Goal: Information Seeking & Learning: Learn about a topic

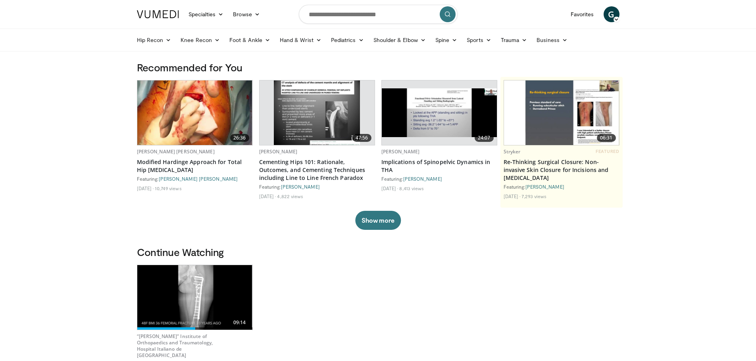
click at [430, 136] on img at bounding box center [439, 112] width 115 height 49
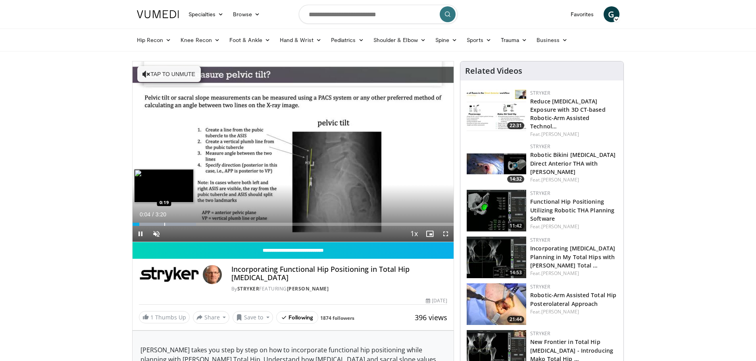
click at [164, 221] on div "Loaded : 19.83% 0:04 0:19" at bounding box center [292, 223] width 321 height 8
click at [160, 233] on span "Video Player" at bounding box center [156, 234] width 16 height 16
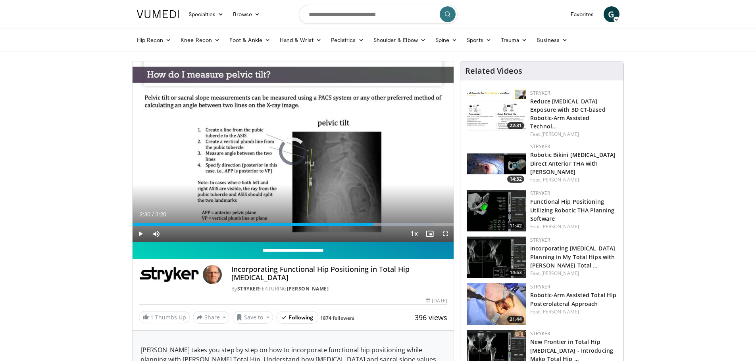
drag, startPoint x: 373, startPoint y: 222, endPoint x: 423, endPoint y: 246, distance: 55.2
click at [374, 222] on div "Loaded : 94.21% 2:29 2:30" at bounding box center [292, 223] width 321 height 8
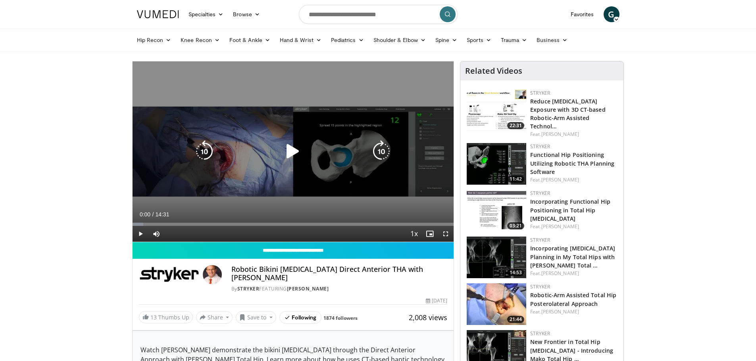
click at [290, 152] on icon "Video Player" at bounding box center [293, 151] width 22 height 22
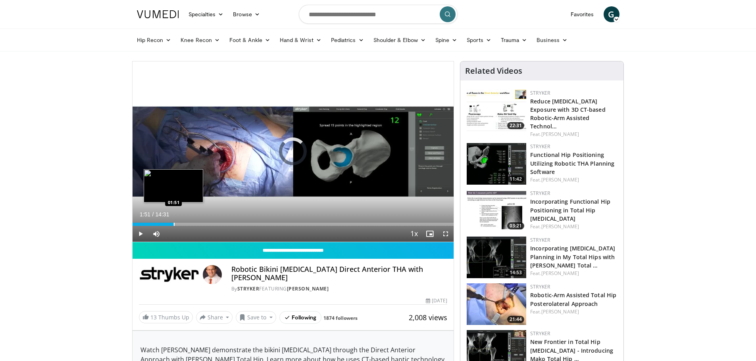
click at [174, 223] on div "Progress Bar" at bounding box center [174, 224] width 1 height 3
click at [191, 222] on div "Loaded : 20.48% 02:39 02:38" at bounding box center [292, 223] width 321 height 8
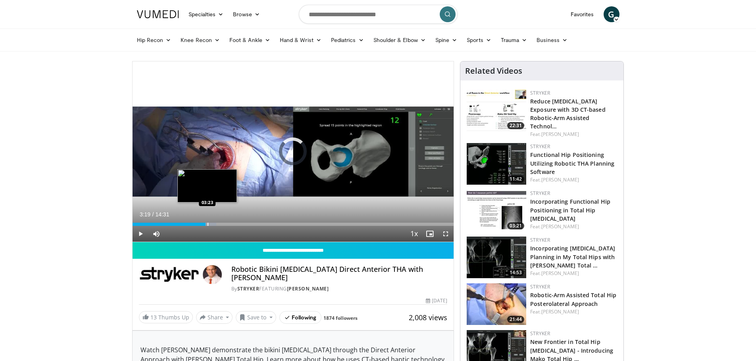
click at [205, 224] on div "Loaded : 26.17% 03:19 03:23" at bounding box center [292, 224] width 321 height 3
click at [227, 223] on video-js "**********" at bounding box center [292, 151] width 321 height 181
click at [226, 222] on div "Loaded : 30.73% 03:21 04:13" at bounding box center [292, 223] width 321 height 8
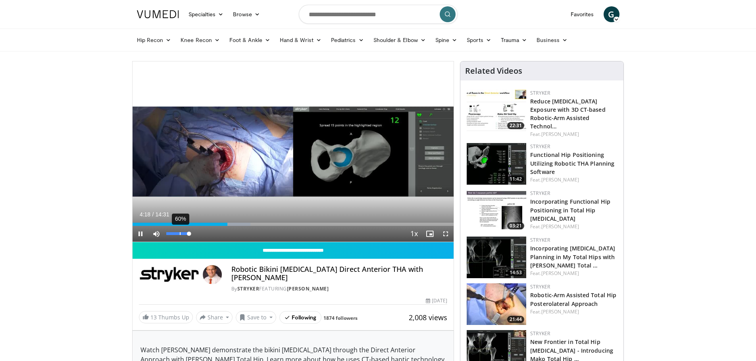
click at [179, 233] on div "60%" at bounding box center [177, 233] width 23 height 3
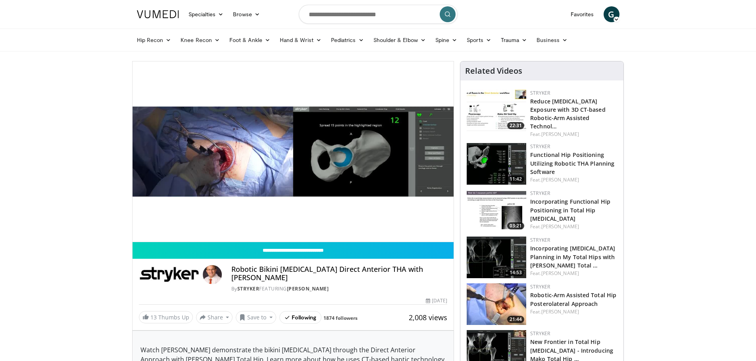
click at [177, 233] on div "10 seconds Tap to unmute" at bounding box center [292, 151] width 321 height 180
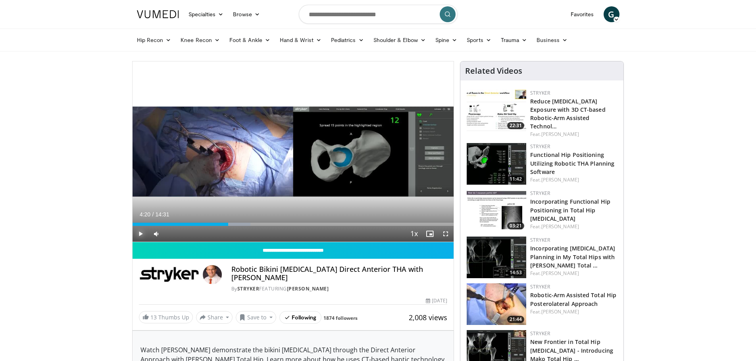
click at [140, 234] on span "Video Player" at bounding box center [140, 234] width 16 height 16
click at [236, 224] on div "Progress Bar" at bounding box center [236, 224] width 1 height 3
click at [249, 222] on div "Loaded : 37.56% 04:42 05:13" at bounding box center [292, 223] width 321 height 8
click at [271, 221] on div "Loaded : 43.25% 05:17 06:15" at bounding box center [292, 223] width 321 height 8
click at [285, 223] on div "Loaded : 52.84% 06:38 07:06" at bounding box center [292, 224] width 321 height 3
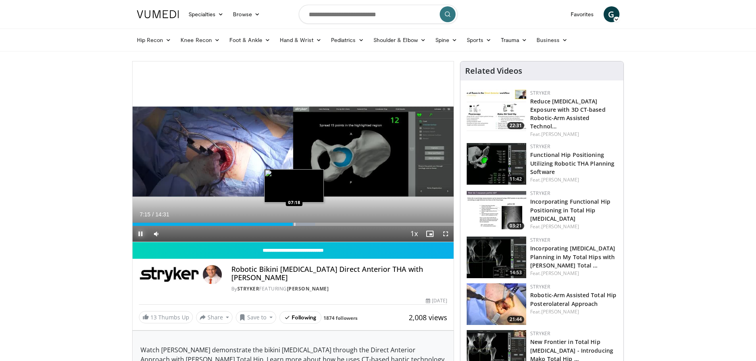
click at [295, 225] on div "Progress Bar" at bounding box center [294, 224] width 1 height 3
click at [308, 224] on div "Progress Bar" at bounding box center [307, 224] width 1 height 3
click at [326, 224] on div "Progress Bar" at bounding box center [326, 224] width 1 height 3
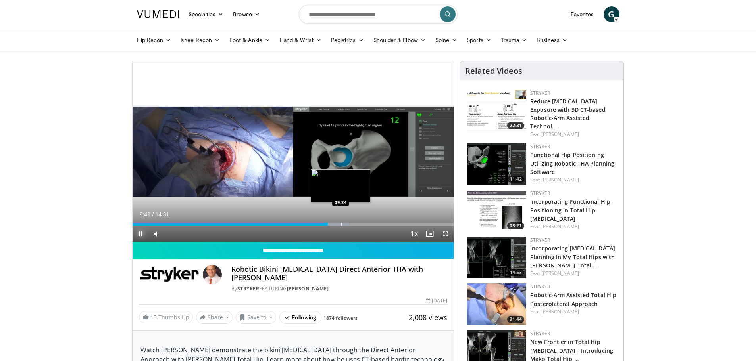
click at [341, 224] on div "Progress Bar" at bounding box center [341, 224] width 1 height 3
click at [350, 223] on div "Progress Bar" at bounding box center [350, 224] width 1 height 3
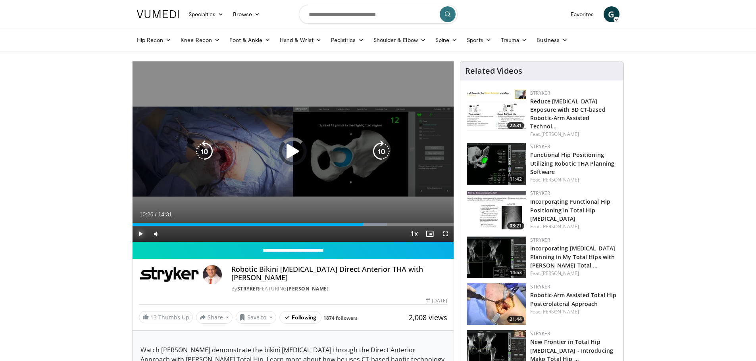
click at [386, 221] on div "Loaded : 79.26% 11:26 11:26" at bounding box center [292, 223] width 321 height 8
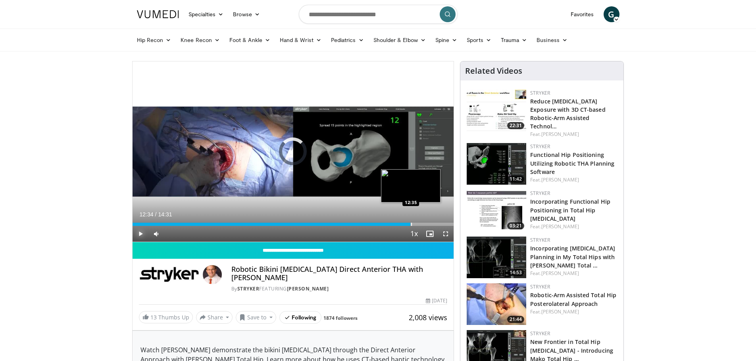
click at [411, 224] on div "Loaded : 86.51% 12:34 12:35" at bounding box center [292, 224] width 321 height 3
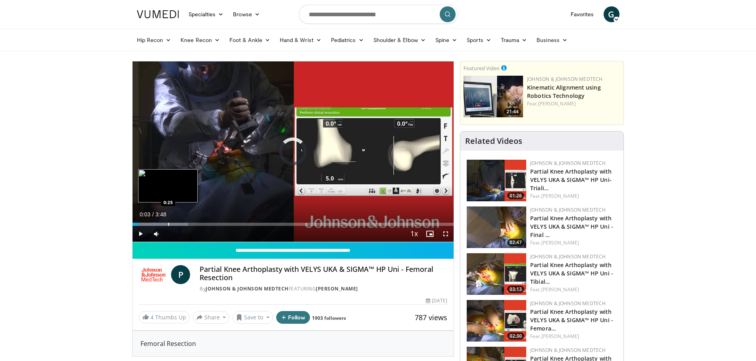
click at [168, 224] on div "Progress Bar" at bounding box center [168, 224] width 1 height 3
click at [187, 221] on div "Loaded : 39.12% 0:38 0:38" at bounding box center [292, 223] width 321 height 8
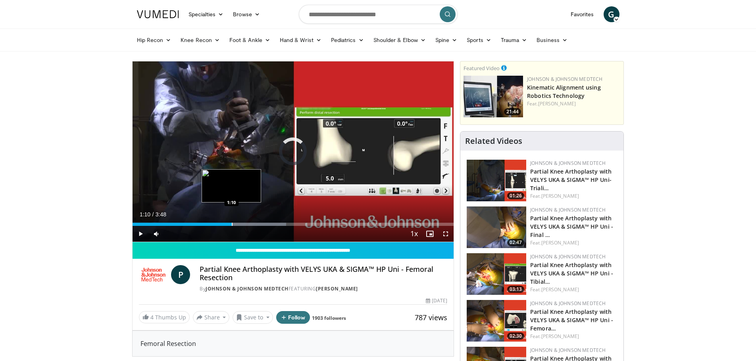
click at [232, 225] on div "Progress Bar" at bounding box center [232, 224] width 1 height 3
click at [246, 221] on div "Loaded : 60.88% 1:11 1:20" at bounding box center [292, 223] width 321 height 8
click at [261, 224] on div "Progress Bar" at bounding box center [261, 224] width 1 height 3
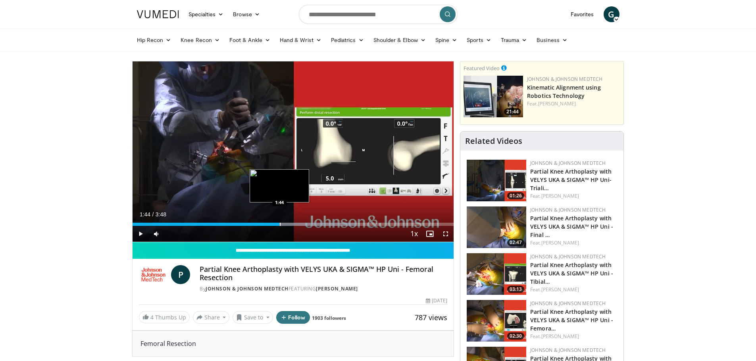
click at [279, 221] on div "Loaded : 69.58% 1:44 1:44" at bounding box center [292, 223] width 321 height 8
drag, startPoint x: 295, startPoint y: 225, endPoint x: 84, endPoint y: 239, distance: 211.5
click at [307, 222] on div "Loaded : 78.28% 1:52 2:01" at bounding box center [292, 223] width 321 height 8
click at [268, 224] on div "Progress Bar" at bounding box center [268, 224] width 1 height 3
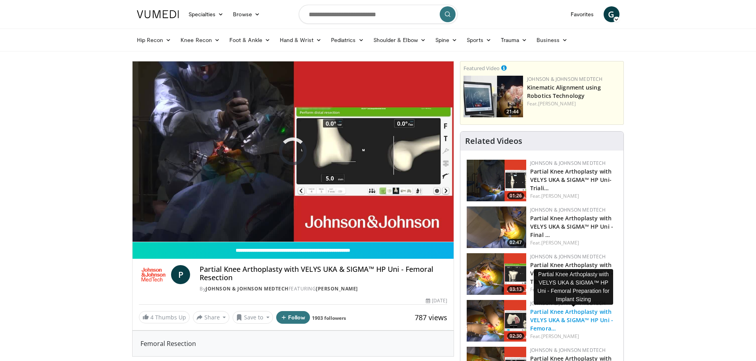
scroll to position [40, 0]
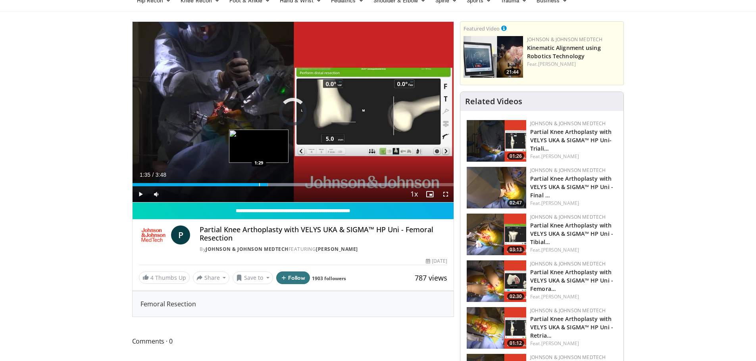
click at [259, 184] on div "Progress Bar" at bounding box center [259, 184] width 1 height 3
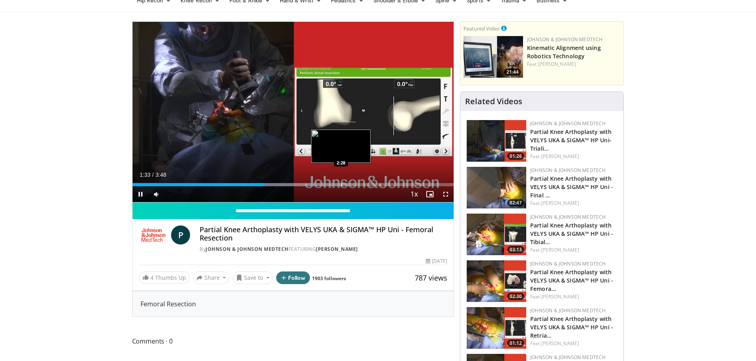
click at [341, 183] on div "Progress Bar" at bounding box center [341, 184] width 1 height 3
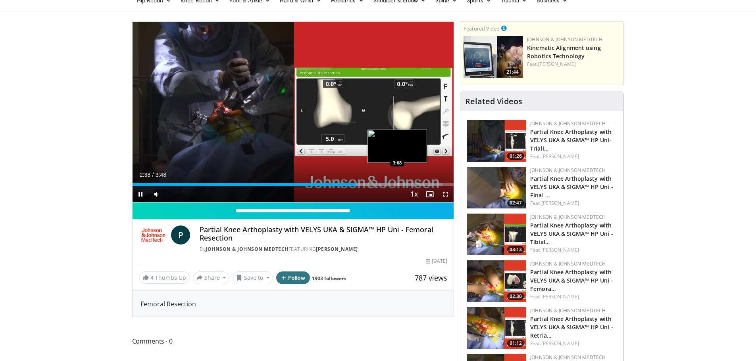
click at [397, 183] on div "Progress Bar" at bounding box center [397, 184] width 1 height 3
click at [436, 187] on div "10 seconds Tap to unmute" at bounding box center [292, 112] width 321 height 180
click at [430, 186] on div "Progress Bar" at bounding box center [430, 184] width 1 height 3
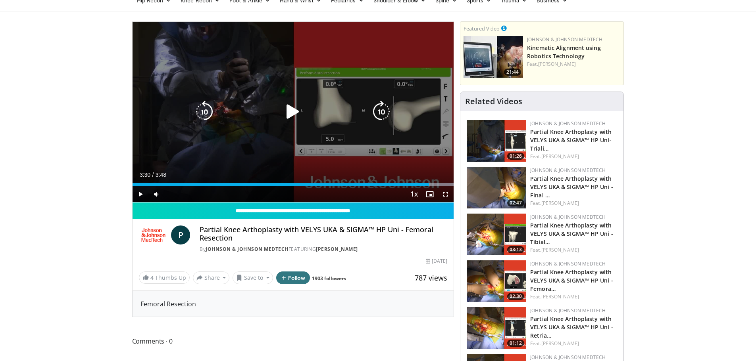
click at [293, 108] on icon "Video Player" at bounding box center [293, 112] width 22 height 22
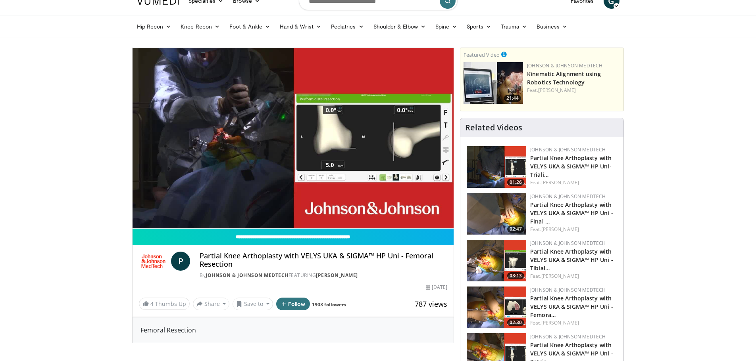
scroll to position [0, 0]
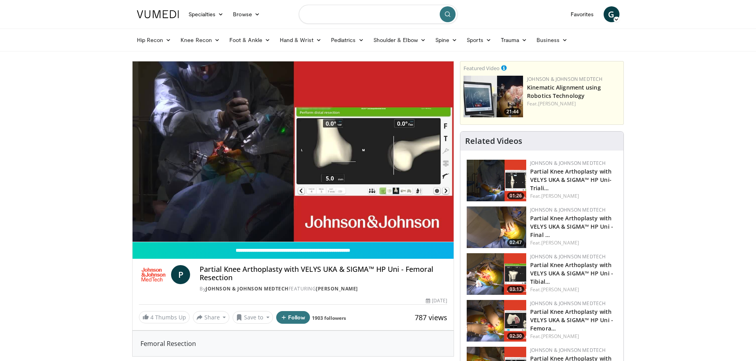
click at [371, 15] on input "Search topics, interventions" at bounding box center [378, 14] width 159 height 19
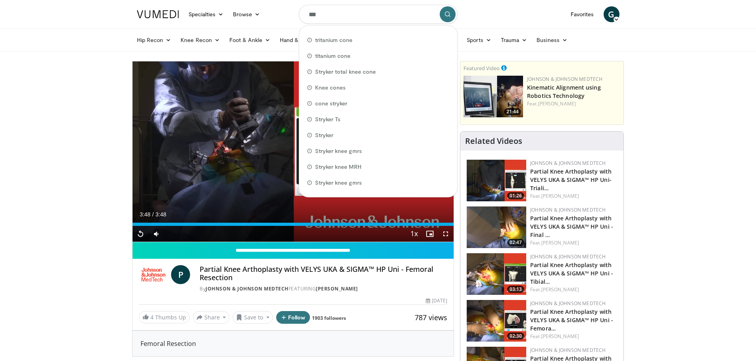
type input "***"
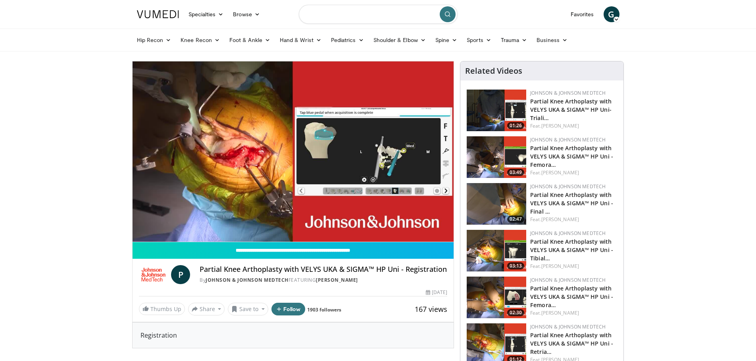
click at [339, 17] on input "Search topics, interventions" at bounding box center [378, 14] width 159 height 19
type input "********"
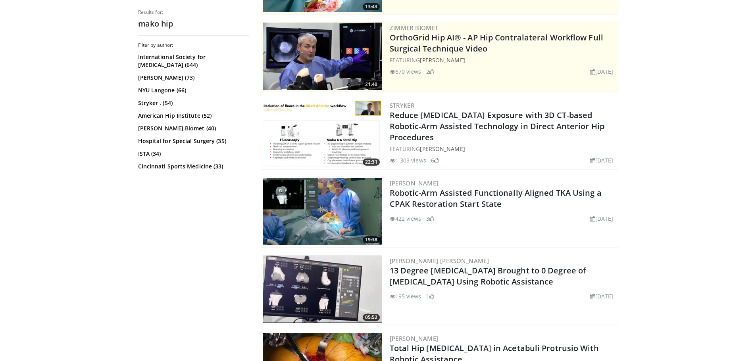
scroll to position [159, 0]
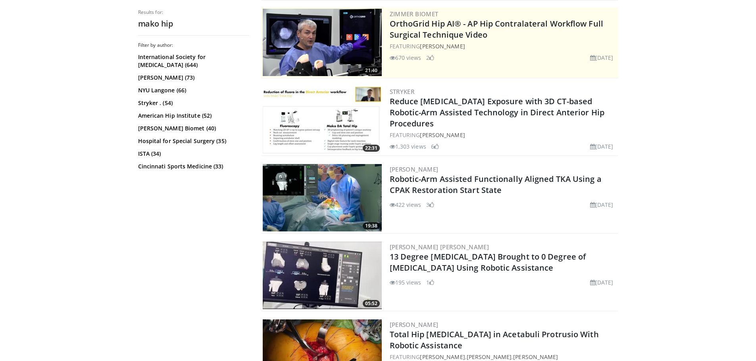
drag, startPoint x: 323, startPoint y: 191, endPoint x: 403, endPoint y: 203, distance: 80.7
drag, startPoint x: 403, startPoint y: 203, endPoint x: 337, endPoint y: 201, distance: 65.5
drag, startPoint x: 337, startPoint y: 201, endPoint x: 246, endPoint y: 199, distance: 90.9
click at [225, 201] on div "Filter by author: International Society for Hip Arthroscopy (644) Benjamin G. D…" at bounding box center [193, 199] width 111 height 314
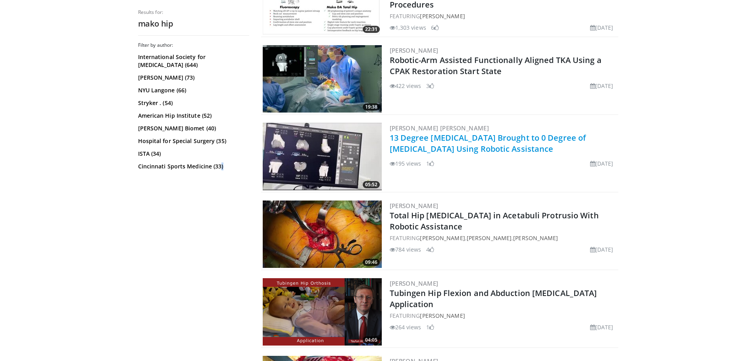
scroll to position [317, 0]
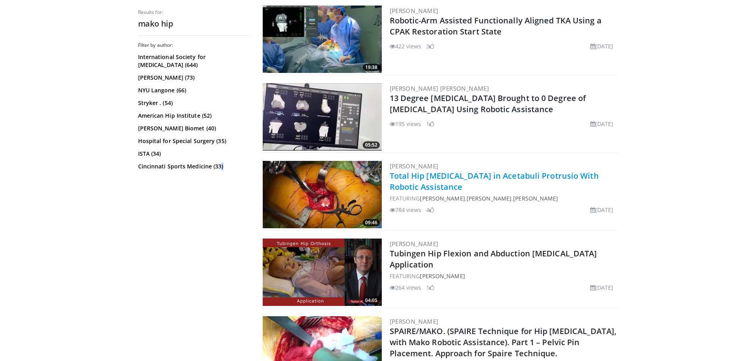
click at [411, 176] on link "Total Hip Arthroplasty in Acetabuli Protrusio With Robotic Assistance" at bounding box center [494, 182] width 209 height 22
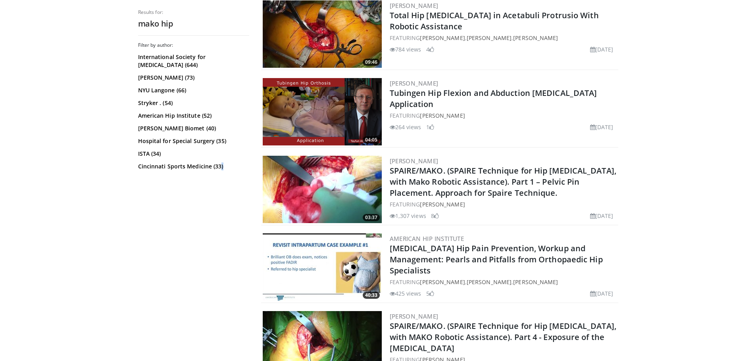
scroll to position [476, 0]
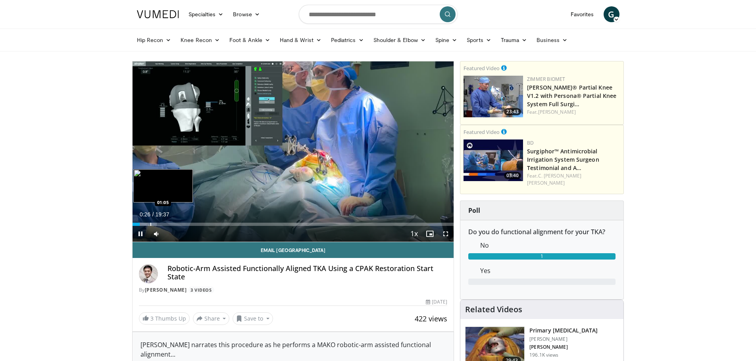
click at [150, 225] on div "Progress Bar" at bounding box center [150, 224] width 1 height 3
click at [138, 226] on span "Video Player" at bounding box center [140, 234] width 16 height 16
click at [142, 236] on span "Video Player" at bounding box center [140, 234] width 16 height 16
click at [138, 225] on div "Progress Bar" at bounding box center [138, 224] width 1 height 3
click at [132, 224] on div "00:01" at bounding box center [132, 224] width 0 height 3
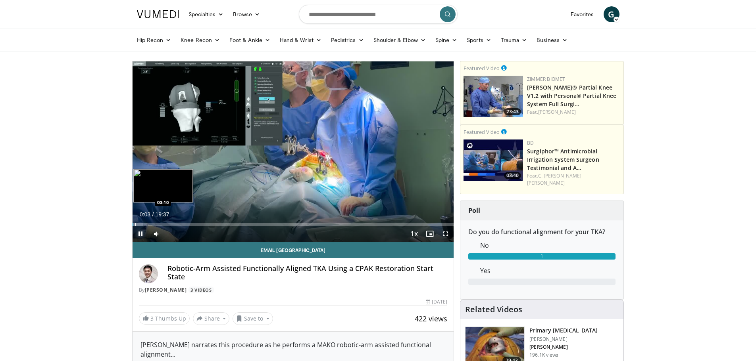
click at [135, 225] on div "Progress Bar" at bounding box center [135, 224] width 1 height 3
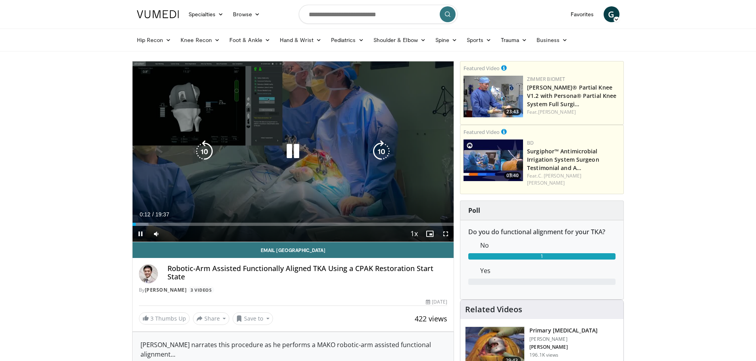
click at [304, 171] on div "10 seconds Tap to unmute" at bounding box center [292, 151] width 321 height 180
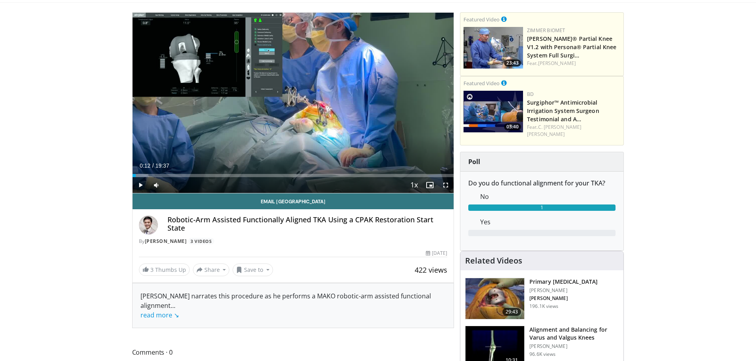
scroll to position [79, 0]
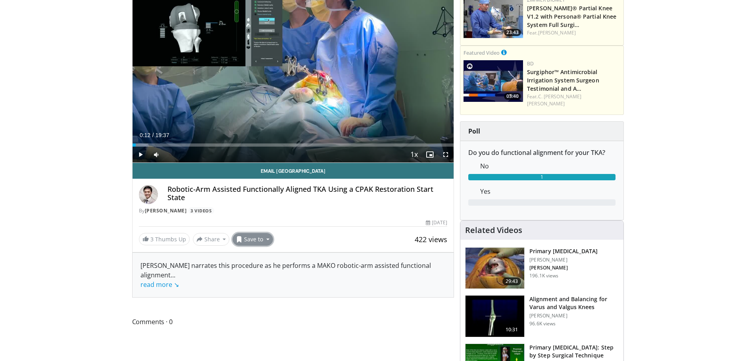
click at [261, 238] on button "Save to" at bounding box center [252, 239] width 40 height 13
click at [265, 251] on link "Add to Favorites" at bounding box center [267, 256] width 68 height 13
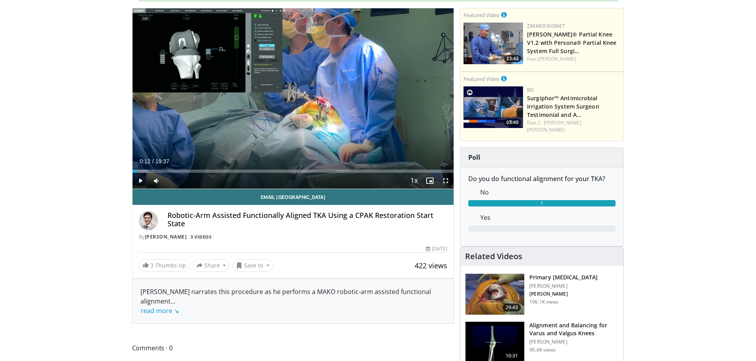
scroll to position [106, 0]
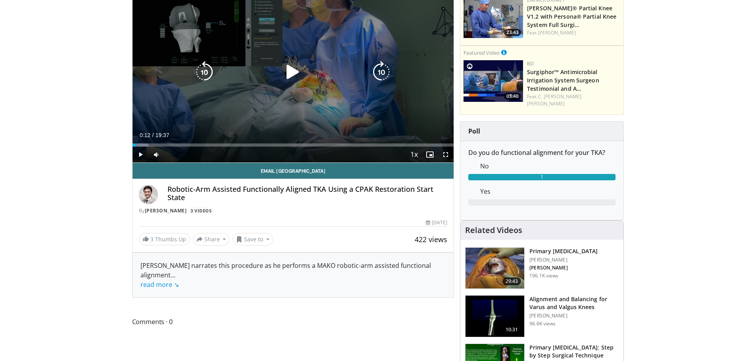
click at [291, 75] on icon "Video Player" at bounding box center [293, 72] width 22 height 22
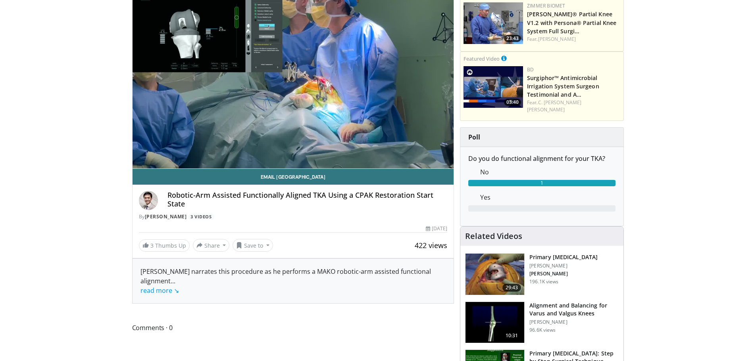
scroll to position [79, 0]
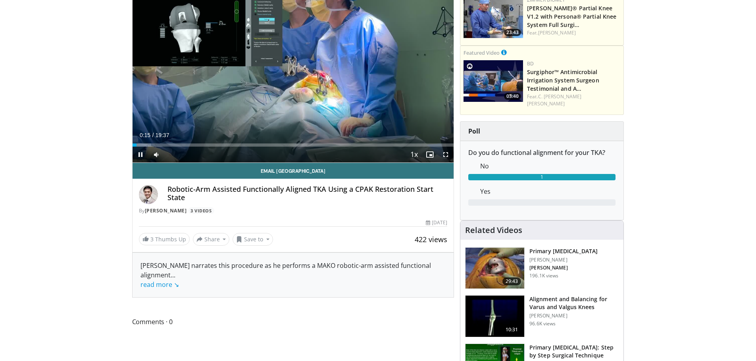
click at [230, 147] on div "Current Time 0:15 / Duration 19:37 Pause Skip Backward Skip Forward Mute 0% Loa…" at bounding box center [292, 155] width 321 height 16
click at [247, 144] on div "Progress Bar" at bounding box center [247, 145] width 1 height 3
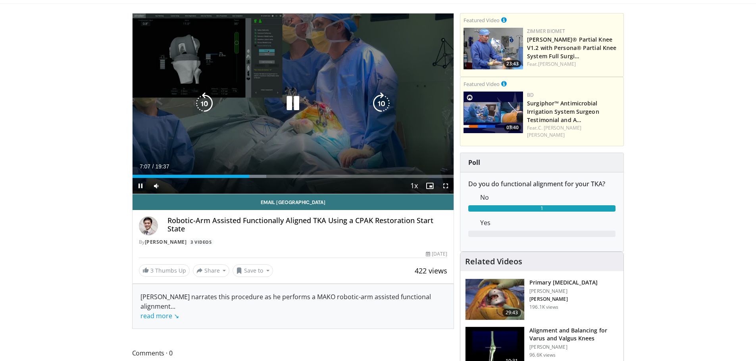
scroll to position [0, 0]
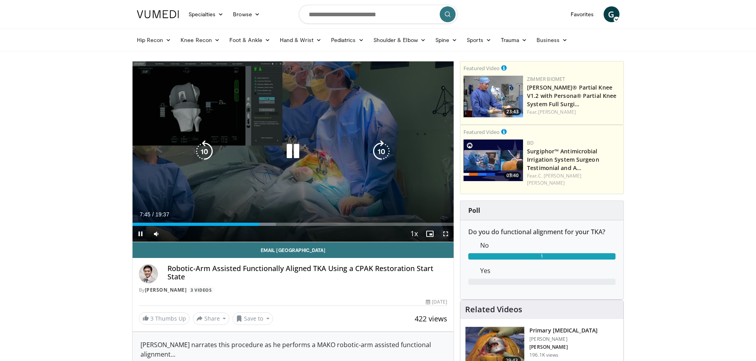
drag, startPoint x: 445, startPoint y: 234, endPoint x: 445, endPoint y: 282, distance: 48.0
click at [445, 234] on span "Video Player" at bounding box center [445, 234] width 16 height 16
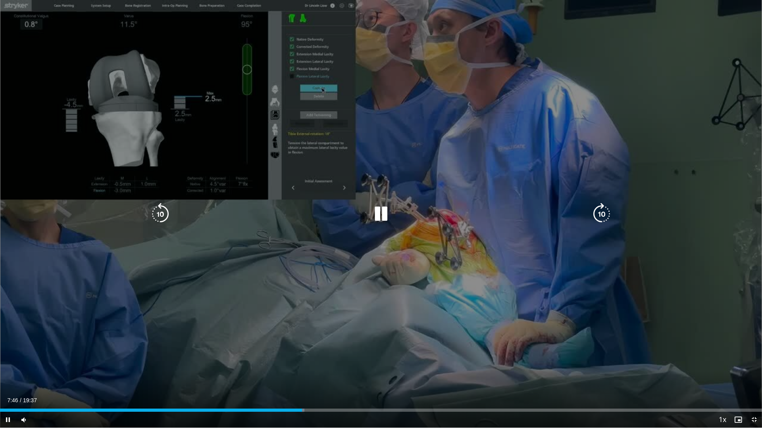
click at [104, 316] on div "10 seconds Tap to unmute" at bounding box center [381, 214] width 762 height 428
drag, startPoint x: 627, startPoint y: 312, endPoint x: 624, endPoint y: 331, distance: 18.9
click at [627, 313] on div "10 seconds Tap to unmute" at bounding box center [381, 214] width 762 height 428
click at [614, 342] on div "10 seconds Tap to unmute" at bounding box center [381, 214] width 762 height 428
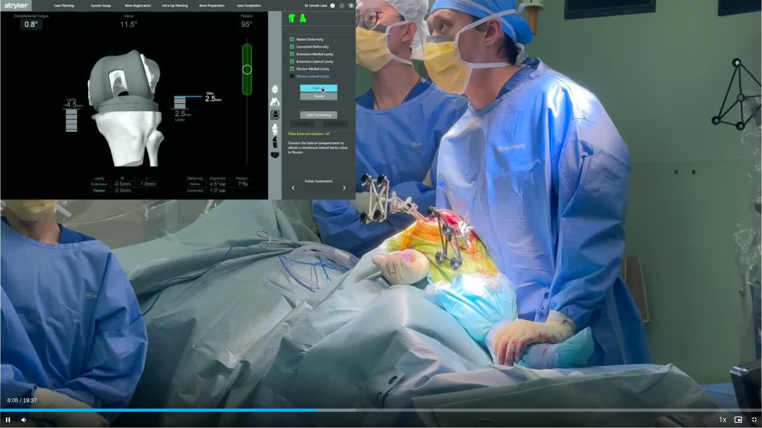
click at [350, 361] on div "Current Time 8:08 / Duration 19:37 Pause Skip Backward Skip Forward Mute 0% Loa…" at bounding box center [381, 420] width 762 height 16
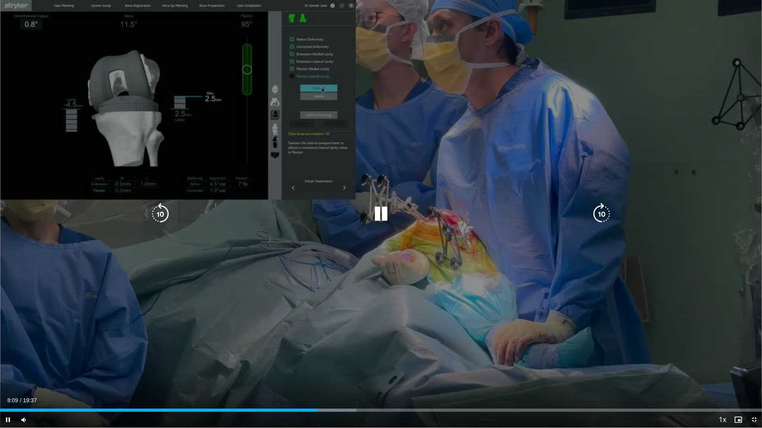
click at [374, 334] on div "10 seconds Tap to unmute" at bounding box center [381, 214] width 762 height 428
drag, startPoint x: 376, startPoint y: 349, endPoint x: 375, endPoint y: 364, distance: 14.7
click at [376, 350] on div "10 seconds Tap to unmute" at bounding box center [381, 214] width 762 height 428
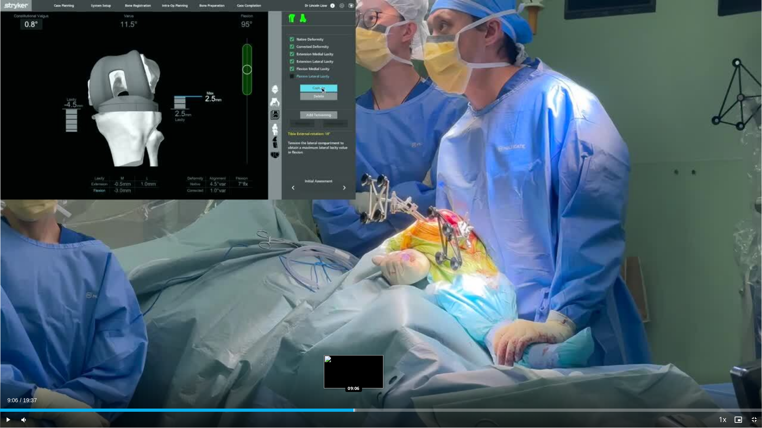
click at [353, 361] on div "Loaded : 46.76% 08:10 09:06" at bounding box center [381, 409] width 762 height 8
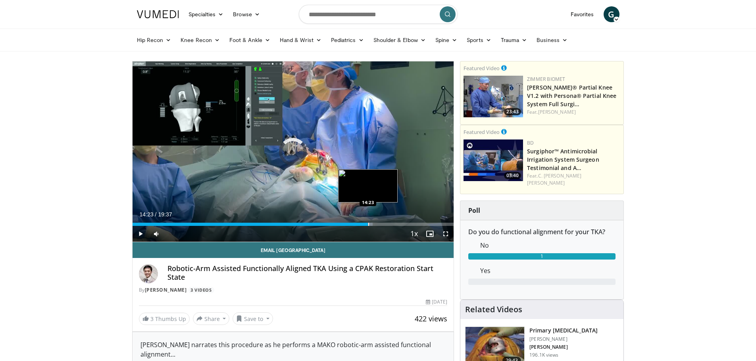
click at [368, 221] on div "Loaded : 74.81% 13:36 14:23" at bounding box center [292, 223] width 321 height 8
click at [382, 225] on div "Progress Bar" at bounding box center [382, 224] width 1 height 3
click at [397, 225] on div "Progress Bar" at bounding box center [397, 224] width 1 height 3
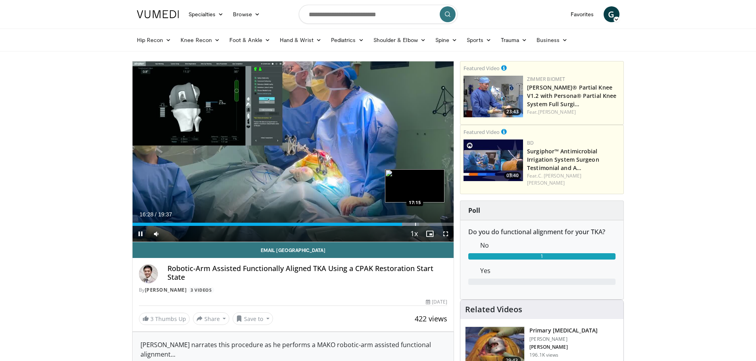
click at [415, 223] on div "Progress Bar" at bounding box center [415, 224] width 1 height 3
click at [430, 221] on div "Loaded : 90.96% 18:11 18:11" at bounding box center [292, 223] width 321 height 8
click at [437, 225] on div "Progress Bar" at bounding box center [436, 224] width 1 height 3
click at [445, 225] on div "Progress Bar" at bounding box center [445, 224] width 1 height 3
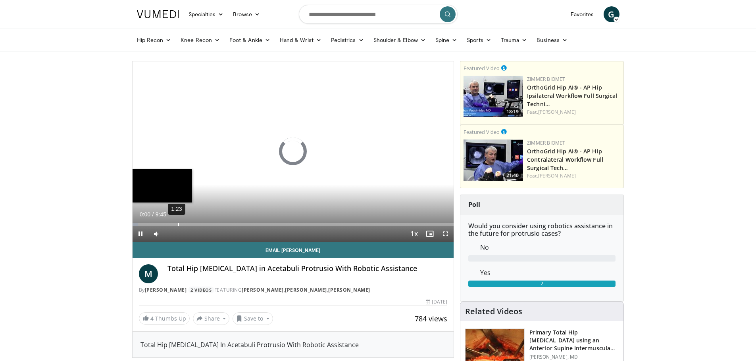
click at [178, 224] on div "1:23" at bounding box center [178, 224] width 1 height 3
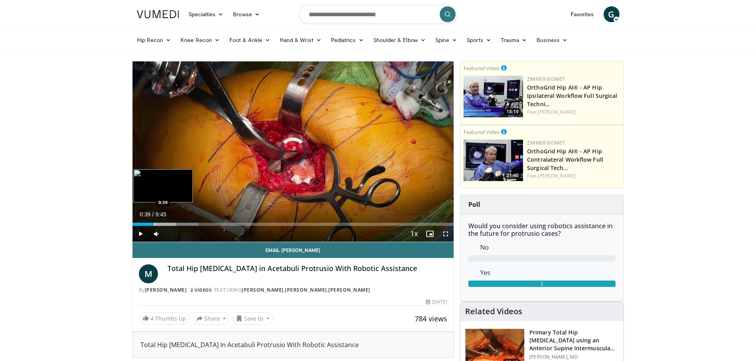
click at [154, 221] on div "Loaded : 20.52% 0:39 0:39" at bounding box center [292, 223] width 321 height 8
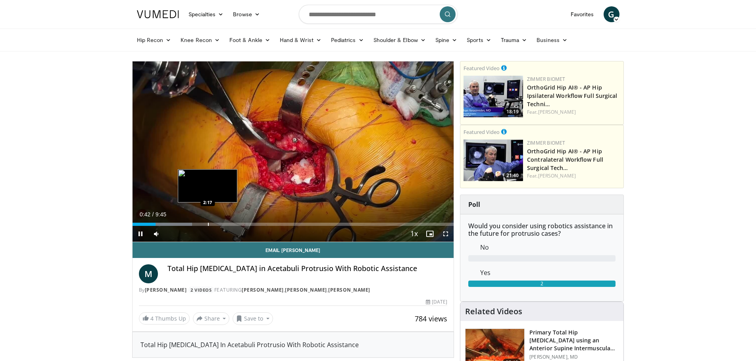
click at [207, 221] on div "Loaded : 18.63% 0:42 2:17" at bounding box center [292, 223] width 321 height 8
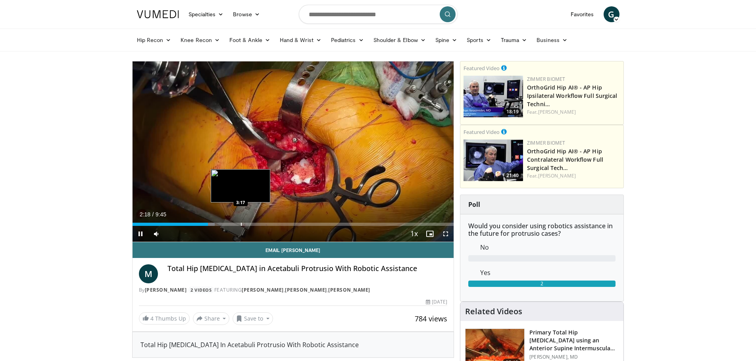
click at [241, 225] on div "Progress Bar" at bounding box center [241, 224] width 1 height 3
click at [236, 225] on div "Progress Bar" at bounding box center [236, 224] width 1 height 3
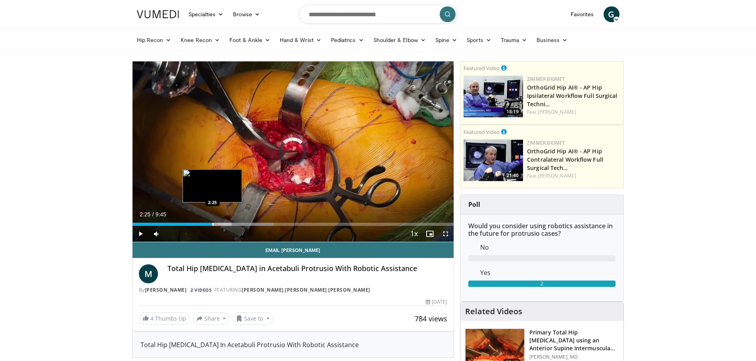
click at [213, 223] on div "Progress Bar" at bounding box center [213, 224] width 1 height 3
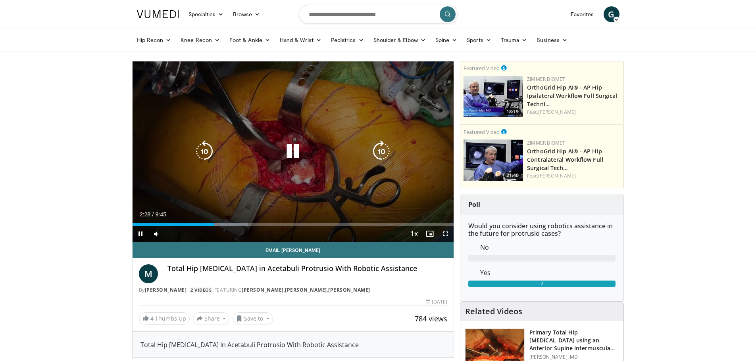
click at [310, 229] on div "Current Time 2:28 / Duration 9:45 Pause Skip Backward Skip Forward Mute Loaded …" at bounding box center [292, 234] width 321 height 16
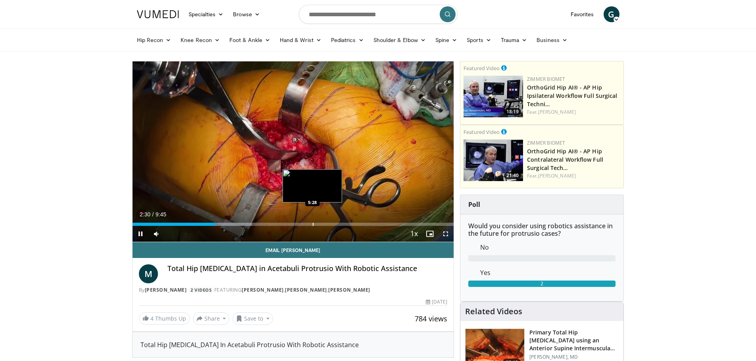
click at [313, 224] on div "Progress Bar" at bounding box center [313, 224] width 1 height 3
click at [334, 224] on div "Progress Bar" at bounding box center [334, 224] width 1 height 3
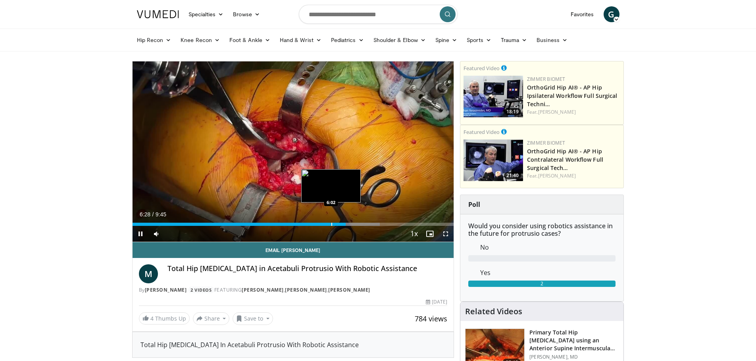
click at [331, 221] on div "Loaded : 76.96% 6:28 6:02" at bounding box center [292, 223] width 321 height 8
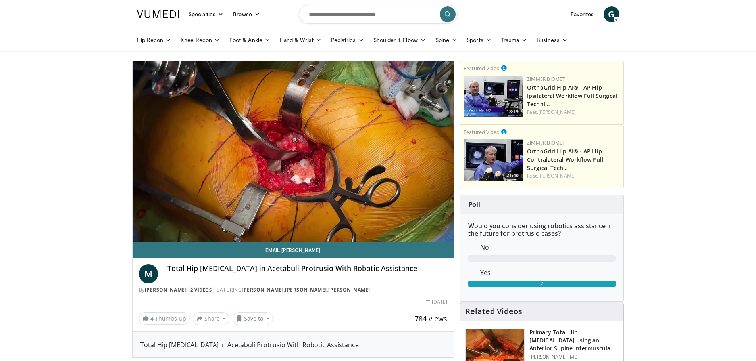
click at [495, 16] on nav "Specialties Adult & Family Medicine Allergy, Asthma, Immunology Anesthesiology …" at bounding box center [378, 14] width 492 height 29
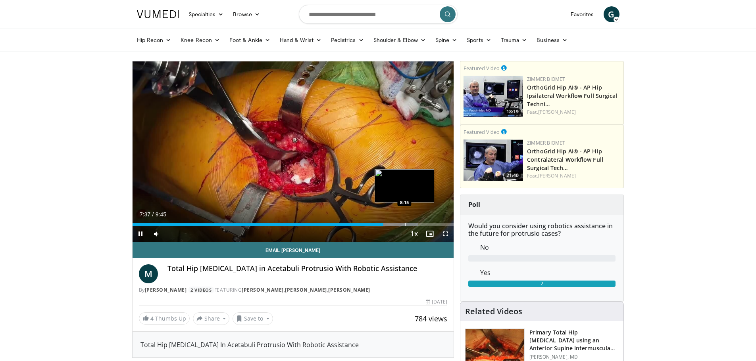
click at [406, 221] on div "Loaded : 88.93% 7:37 8:15" at bounding box center [292, 223] width 321 height 8
click at [432, 226] on span "Video Player" at bounding box center [430, 234] width 16 height 16
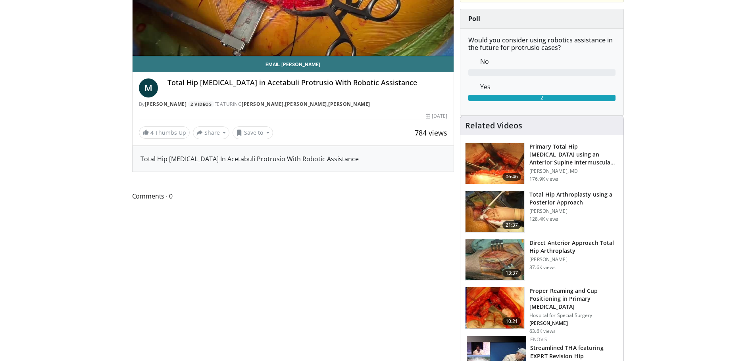
scroll to position [119, 0]
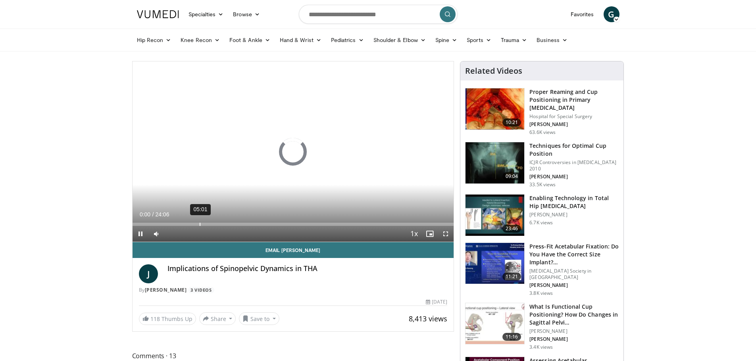
click at [200, 223] on div "05:01" at bounding box center [200, 224] width 1 height 3
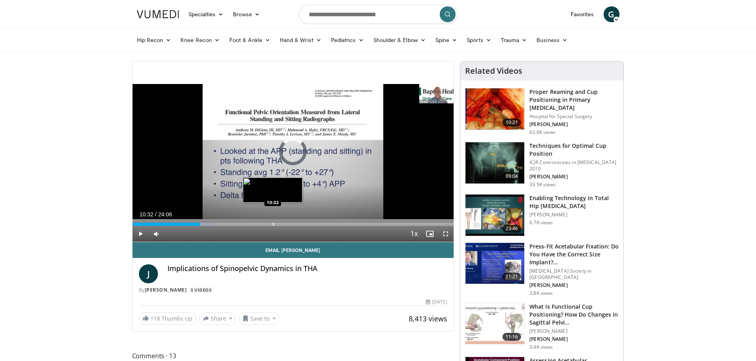
click at [272, 220] on div "Loaded : 25.53% 05:05 10:32" at bounding box center [292, 223] width 321 height 8
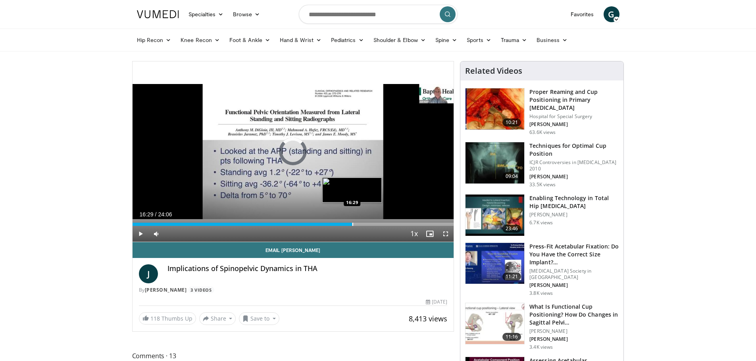
click at [352, 225] on div "Progress Bar" at bounding box center [352, 224] width 1 height 3
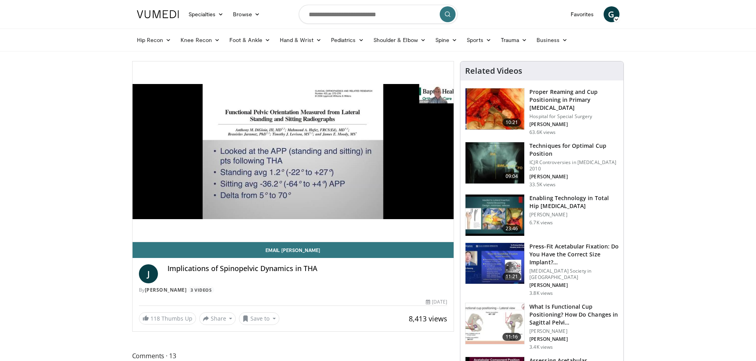
click at [394, 220] on div "10 seconds Tap to unmute" at bounding box center [292, 151] width 321 height 180
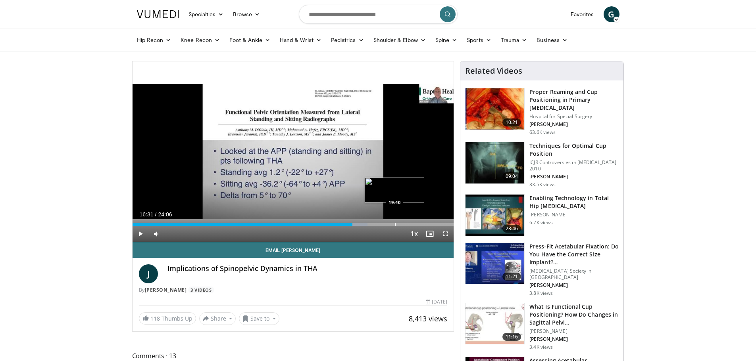
click at [394, 220] on div "Loaded : 73.14% 16:31 19:40" at bounding box center [292, 223] width 321 height 8
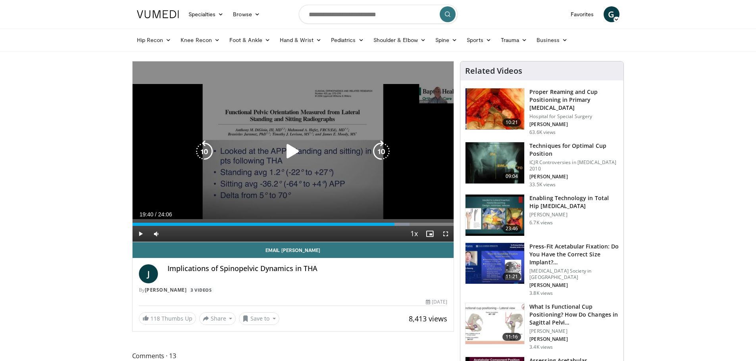
click at [296, 154] on icon "Video Player" at bounding box center [293, 151] width 22 height 22
drag, startPoint x: 447, startPoint y: 232, endPoint x: 447, endPoint y: 280, distance: 48.0
click at [447, 232] on span "Video Player" at bounding box center [445, 234] width 16 height 16
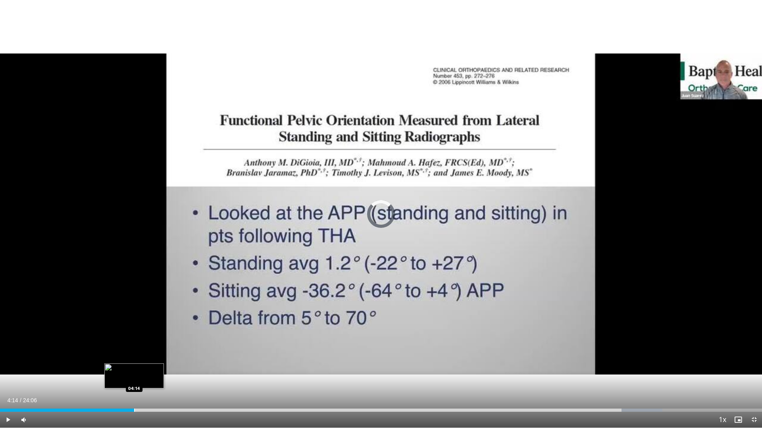
click at [134, 361] on div "Progress Bar" at bounding box center [134, 410] width 1 height 3
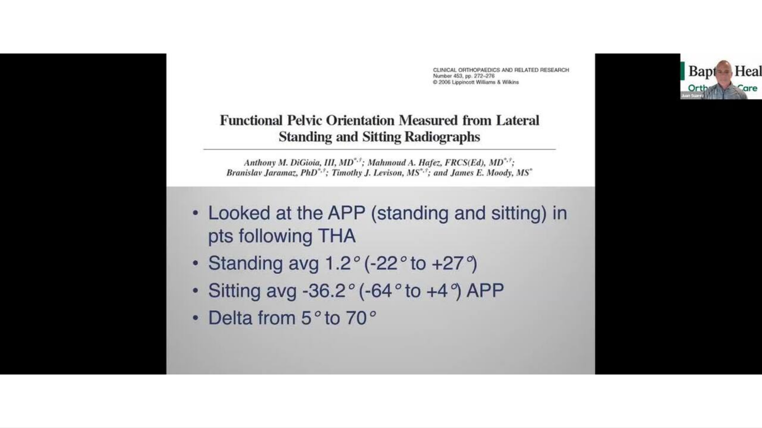
click at [480, 361] on div "10 seconds Tap to unmute" at bounding box center [381, 214] width 762 height 428
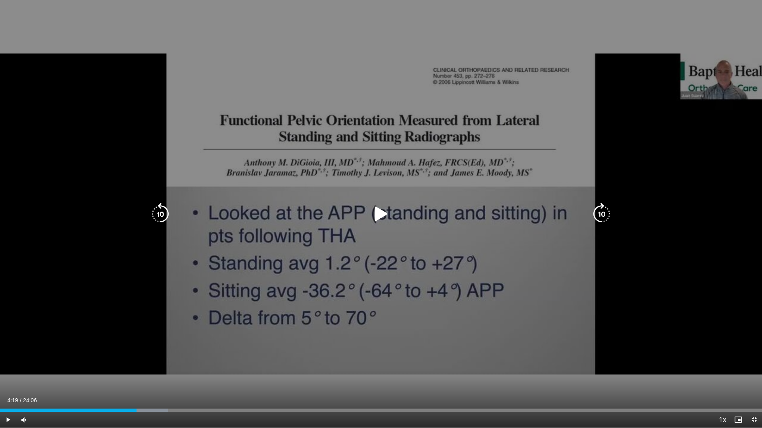
click at [385, 208] on icon "Video Player" at bounding box center [381, 214] width 22 height 22
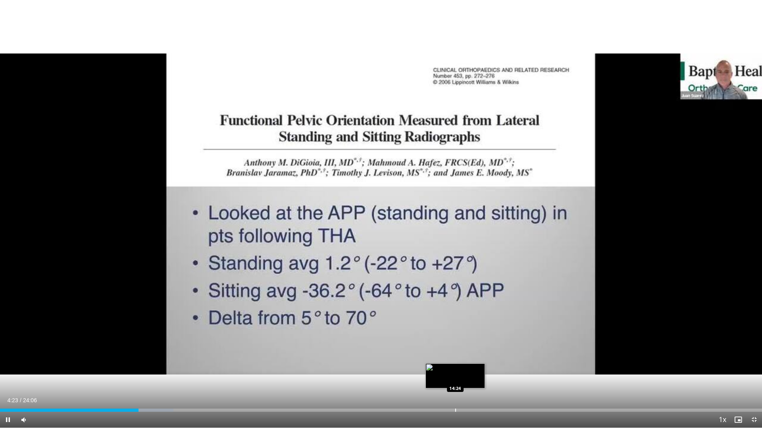
click at [455, 361] on div "Progress Bar" at bounding box center [455, 410] width 1 height 3
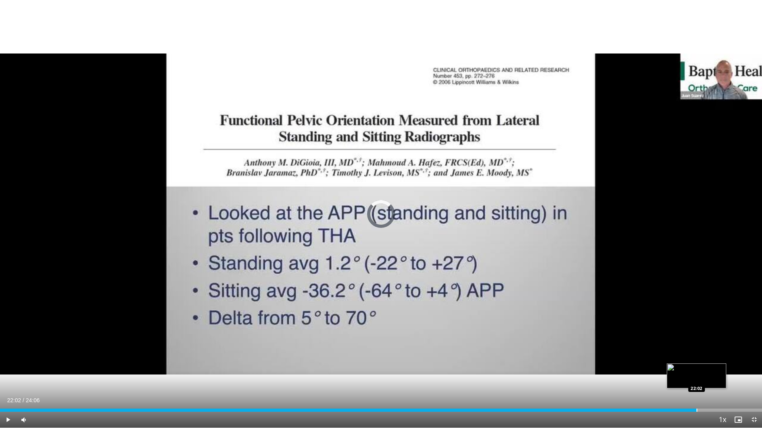
click at [696, 361] on div "Loaded : 64.17% 14:27 22:02" at bounding box center [381, 409] width 762 height 8
click at [745, 361] on span "Video Player" at bounding box center [738, 420] width 16 height 16
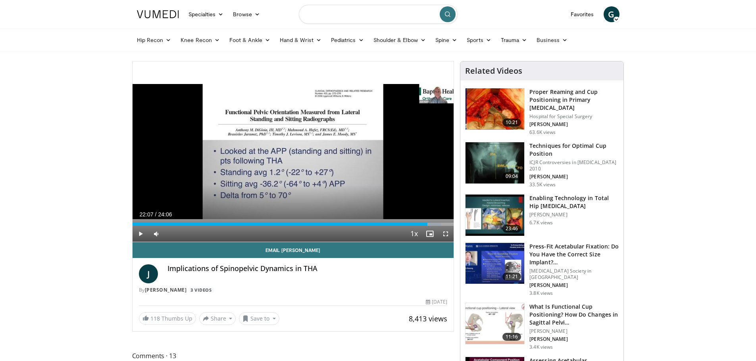
click at [379, 16] on input "Search topics, interventions" at bounding box center [378, 14] width 159 height 19
type input "*********"
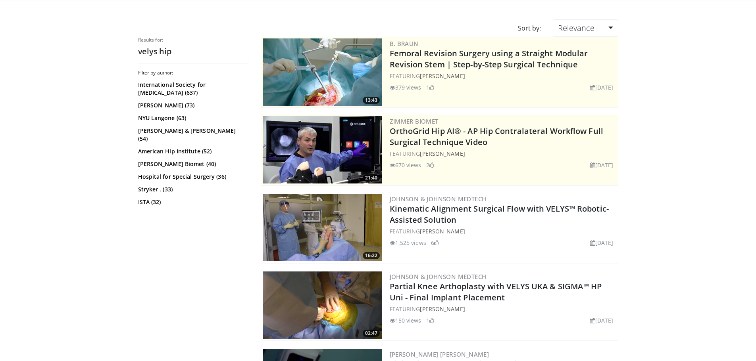
scroll to position [40, 0]
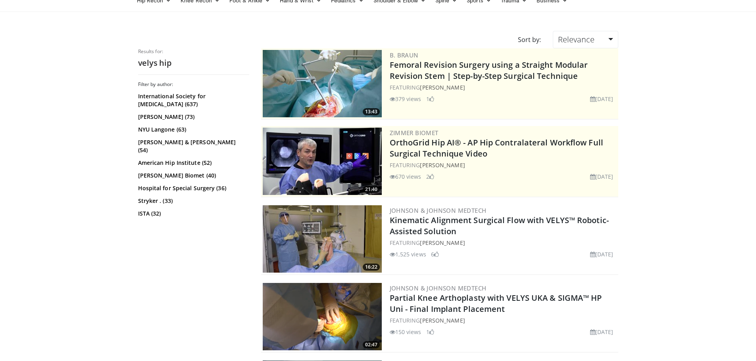
click at [353, 236] on img at bounding box center [322, 238] width 119 height 67
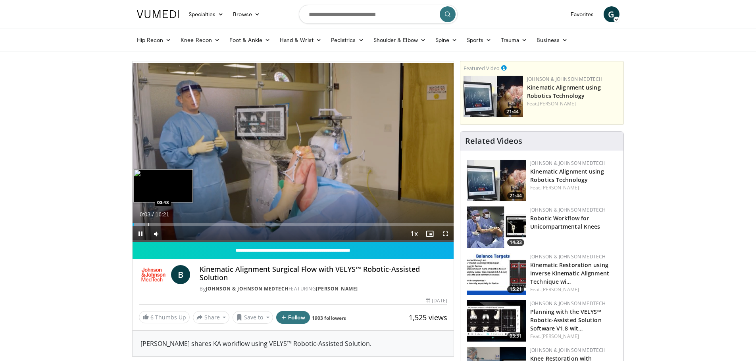
click at [148, 223] on div "Progress Bar" at bounding box center [148, 224] width 1 height 3
drag, startPoint x: 179, startPoint y: 232, endPoint x: 197, endPoint y: 229, distance: 18.5
click at [197, 229] on div "Mute 100%" at bounding box center [176, 234] width 56 height 16
click at [169, 223] on div "Progress Bar" at bounding box center [168, 224] width 1 height 3
click at [154, 225] on div "Loaded : 18.19% 01:54 01:12" at bounding box center [292, 224] width 321 height 3
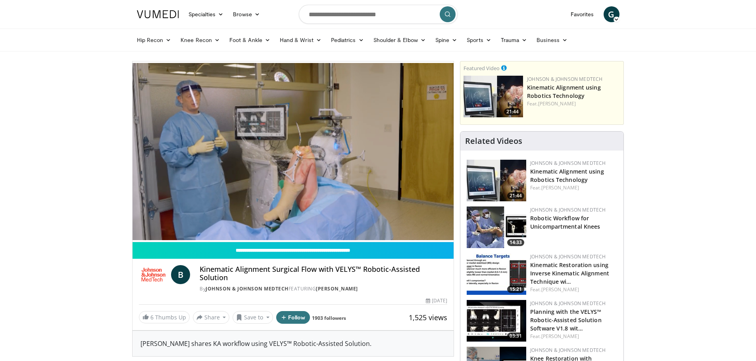
drag, startPoint x: 13, startPoint y: 40, endPoint x: 16, endPoint y: 38, distance: 4.1
drag, startPoint x: 16, startPoint y: 38, endPoint x: 59, endPoint y: 296, distance: 261.4
drag, startPoint x: 64, startPoint y: 216, endPoint x: 69, endPoint y: 281, distance: 64.9
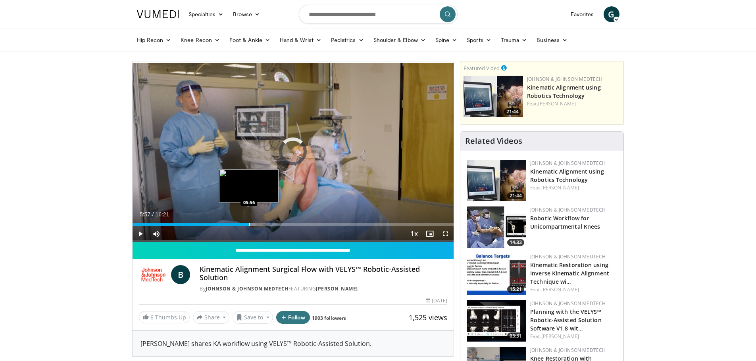
click at [249, 223] on div "Progress Bar" at bounding box center [249, 224] width 1 height 3
click at [275, 222] on div "Loaded : 0.00% 05:58 07:16" at bounding box center [292, 223] width 321 height 8
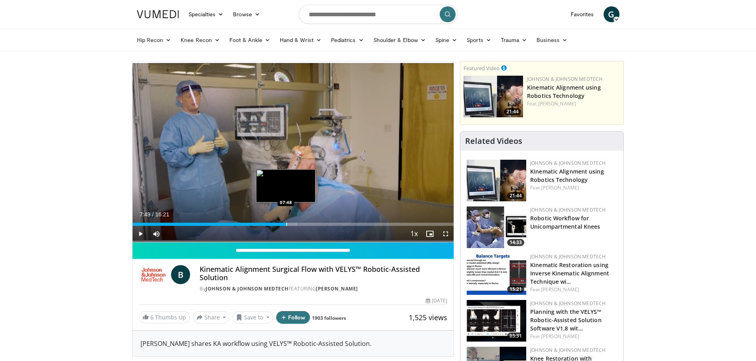
click at [286, 223] on div "Progress Bar" at bounding box center [286, 224] width 1 height 3
click at [322, 222] on div "Loaded : 54.59% 07:51 09:38" at bounding box center [292, 223] width 321 height 8
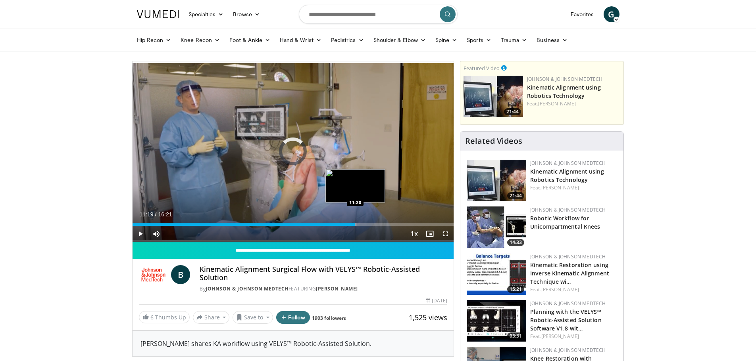
click at [355, 224] on div "Progress Bar" at bounding box center [355, 224] width 1 height 3
click at [382, 221] on div "Loaded : 0.00% 12:43 12:43" at bounding box center [292, 223] width 321 height 8
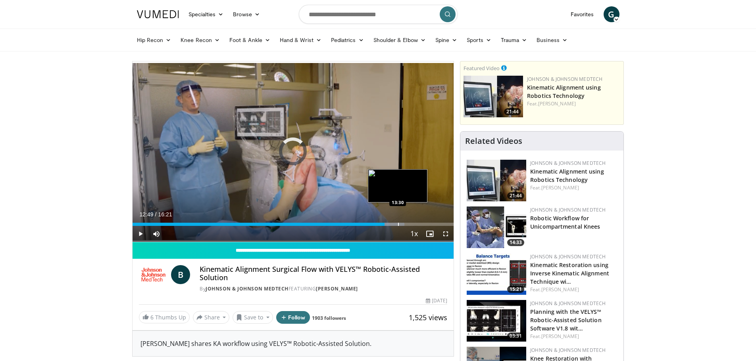
click at [398, 223] on div "Progress Bar" at bounding box center [398, 224] width 1 height 3
click at [417, 225] on div "Progress Bar" at bounding box center [417, 224] width 1 height 3
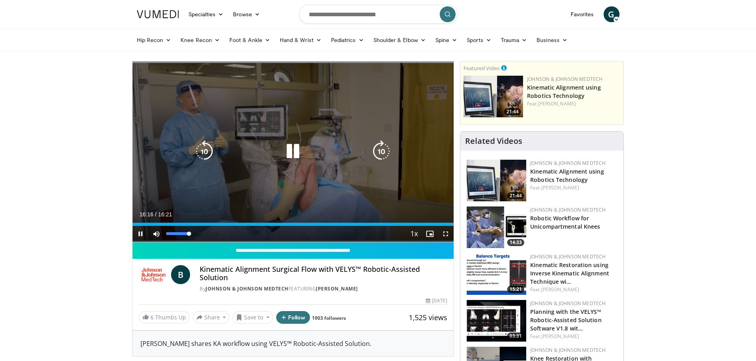
click at [175, 236] on div "11%" at bounding box center [178, 234] width 28 height 16
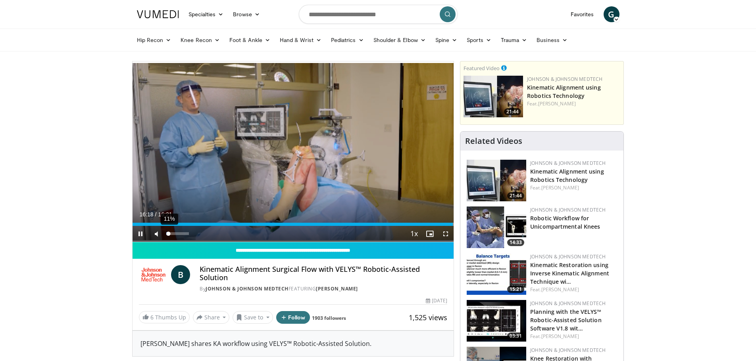
click at [169, 234] on div "11%" at bounding box center [177, 233] width 23 height 3
drag, startPoint x: 357, startPoint y: 251, endPoint x: 38, endPoint y: 192, distance: 323.9
